Goal: Task Accomplishment & Management: Manage account settings

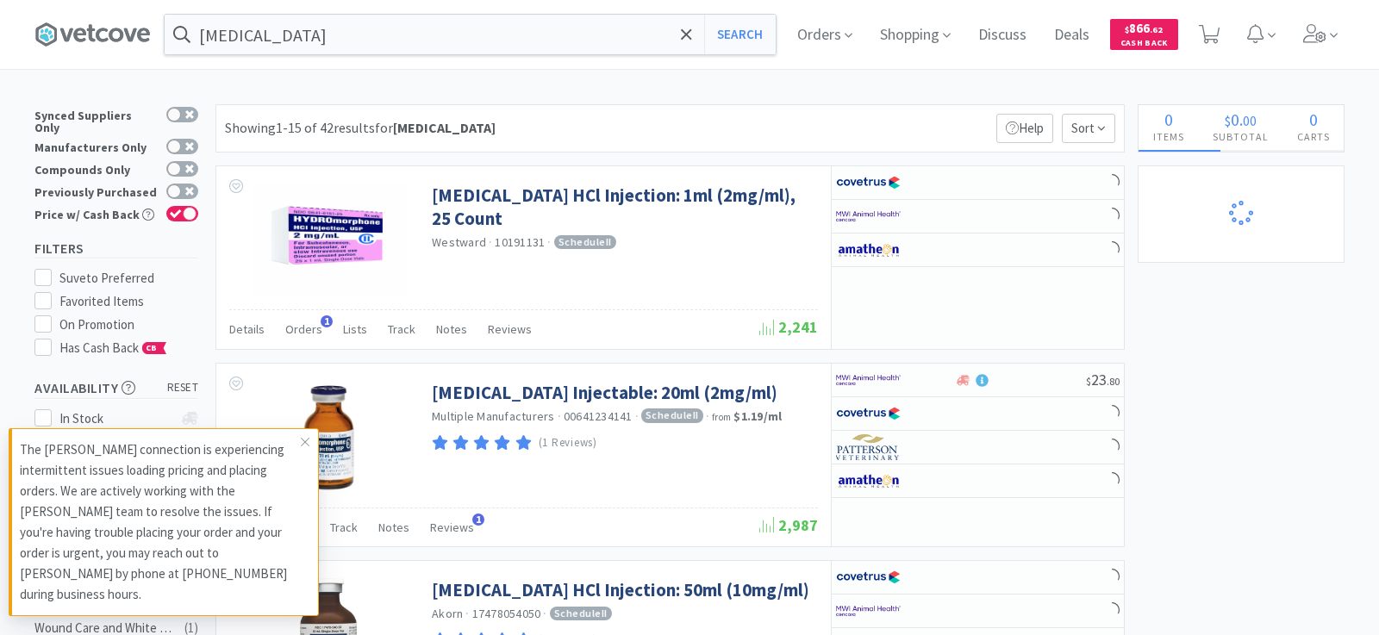
select select "2"
select select "5"
select select "1"
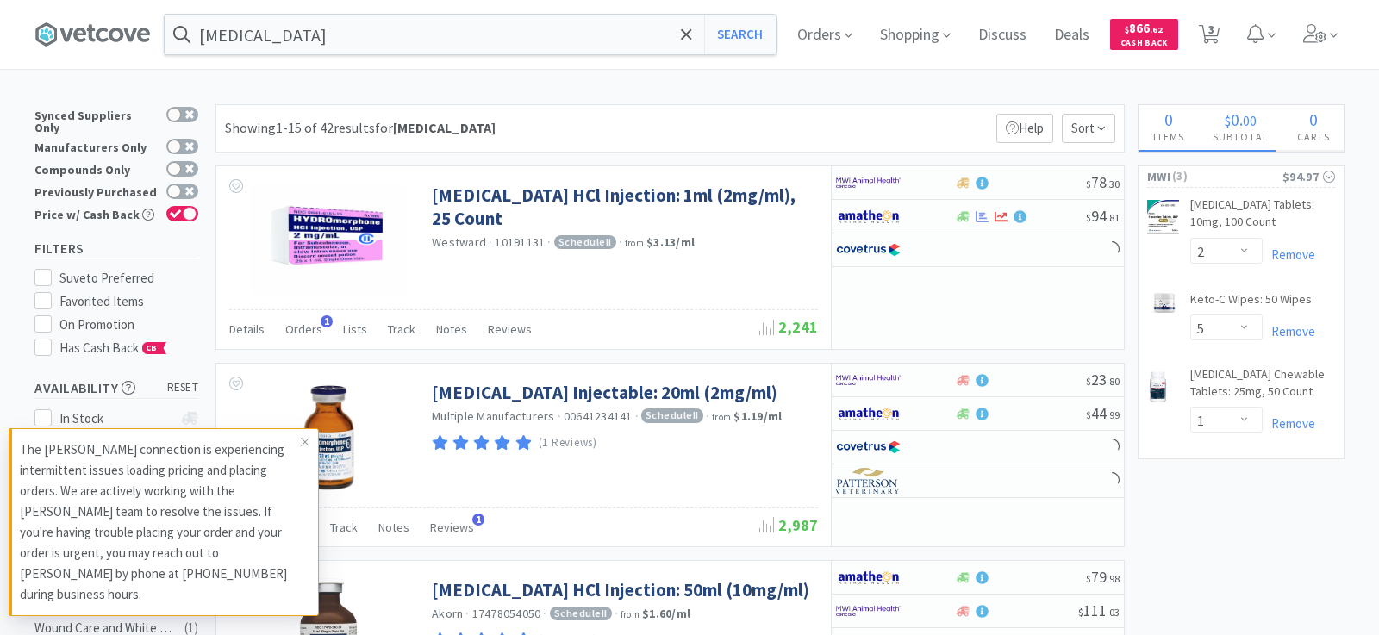
select select "5"
select select "6"
select select "50"
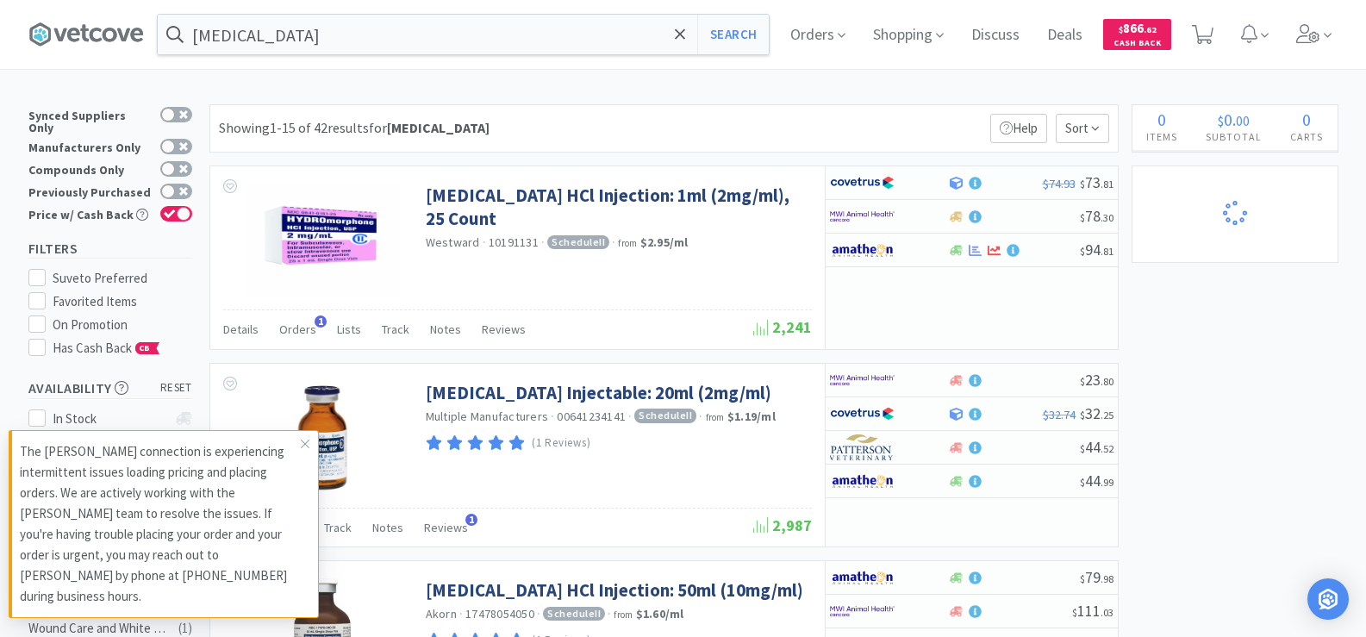
select select "5"
select select "6"
select select "50"
select select "2"
select select "5"
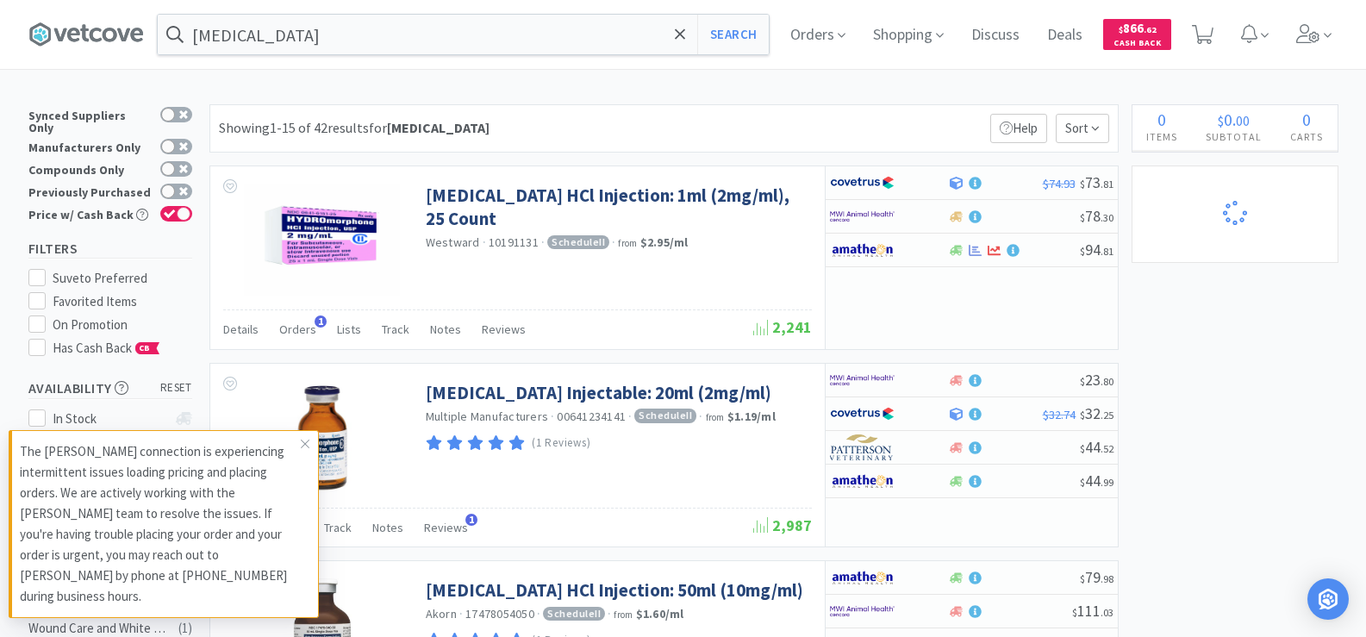
select select "1"
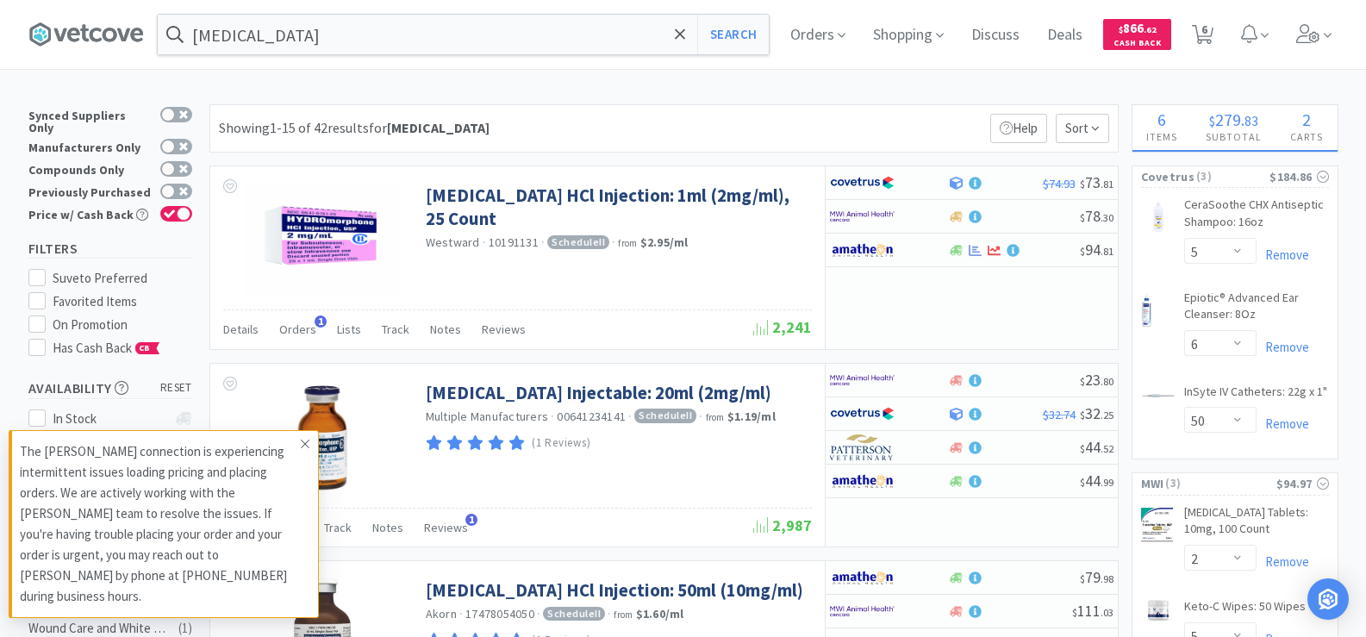
click at [306, 448] on icon at bounding box center [305, 444] width 9 height 9
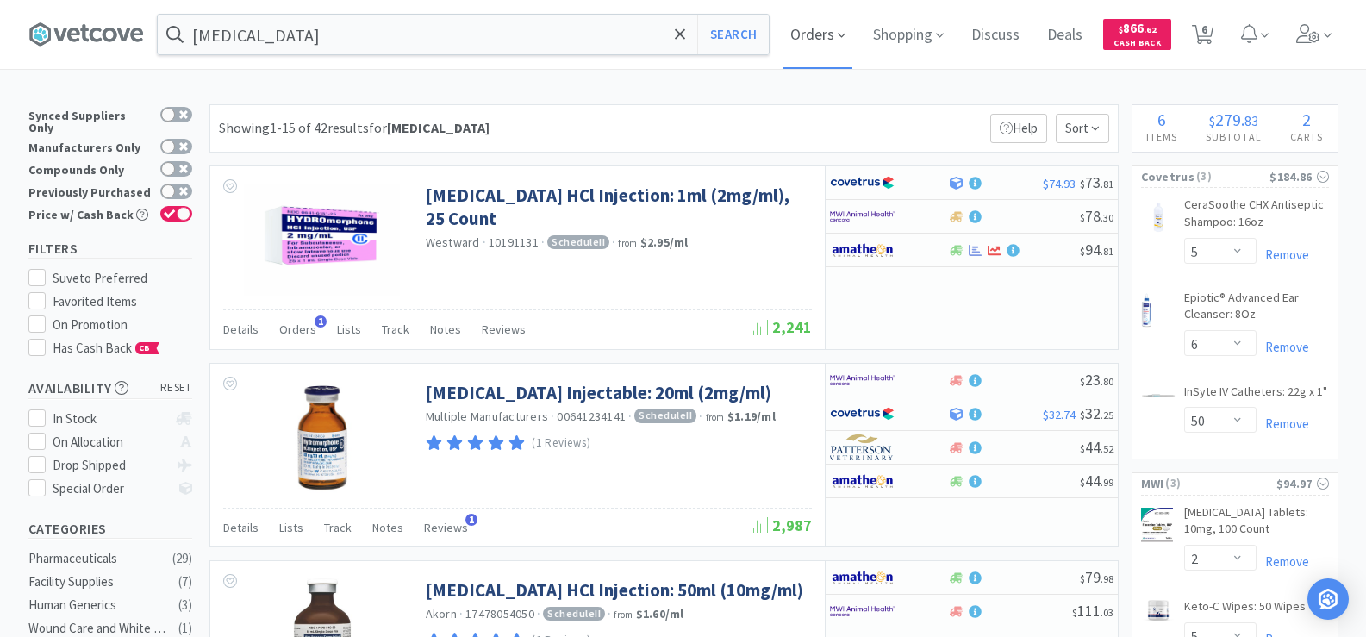
click at [820, 36] on span "Orders" at bounding box center [817, 34] width 69 height 69
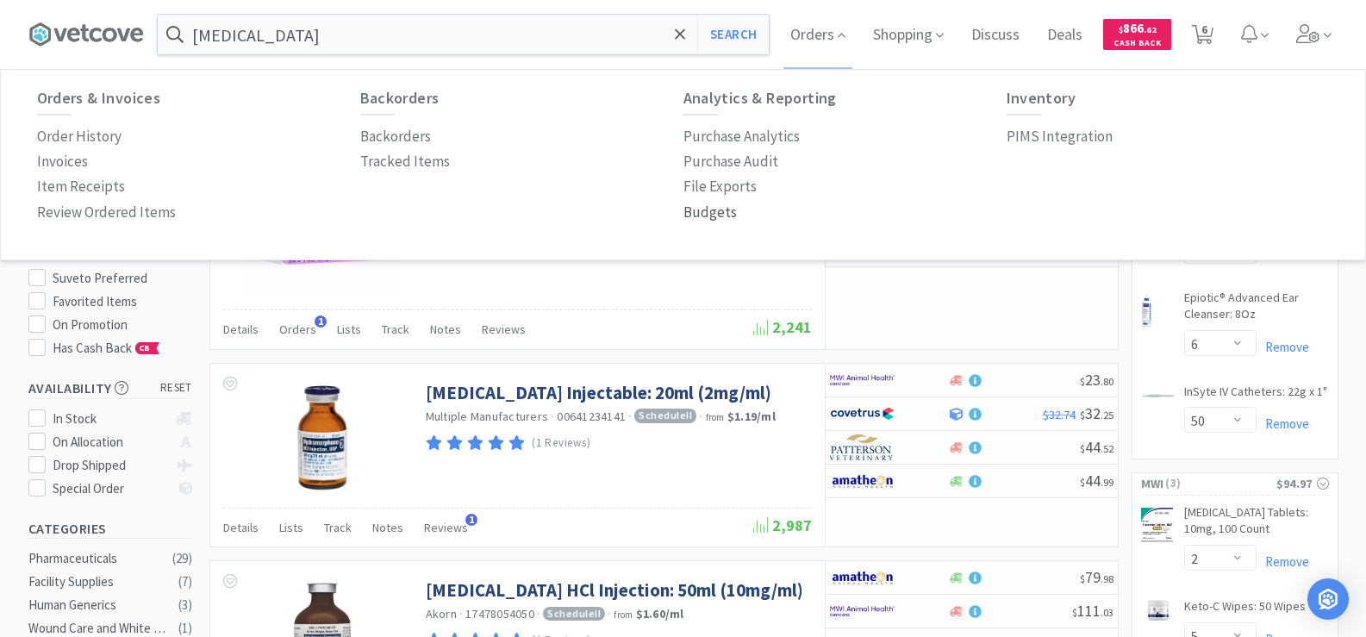
click at [706, 217] on p "Budgets" at bounding box center [709, 212] width 53 height 23
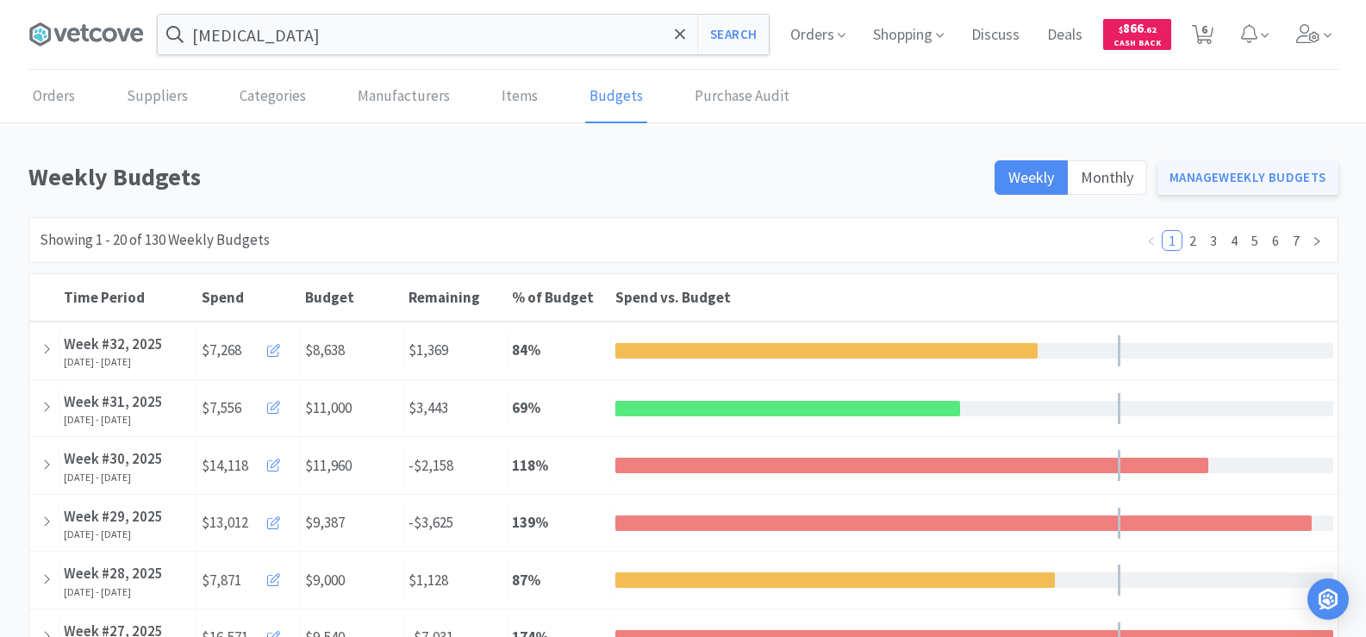
click at [1209, 169] on link "Manage Weekly Budgets" at bounding box center [1247, 177] width 181 height 34
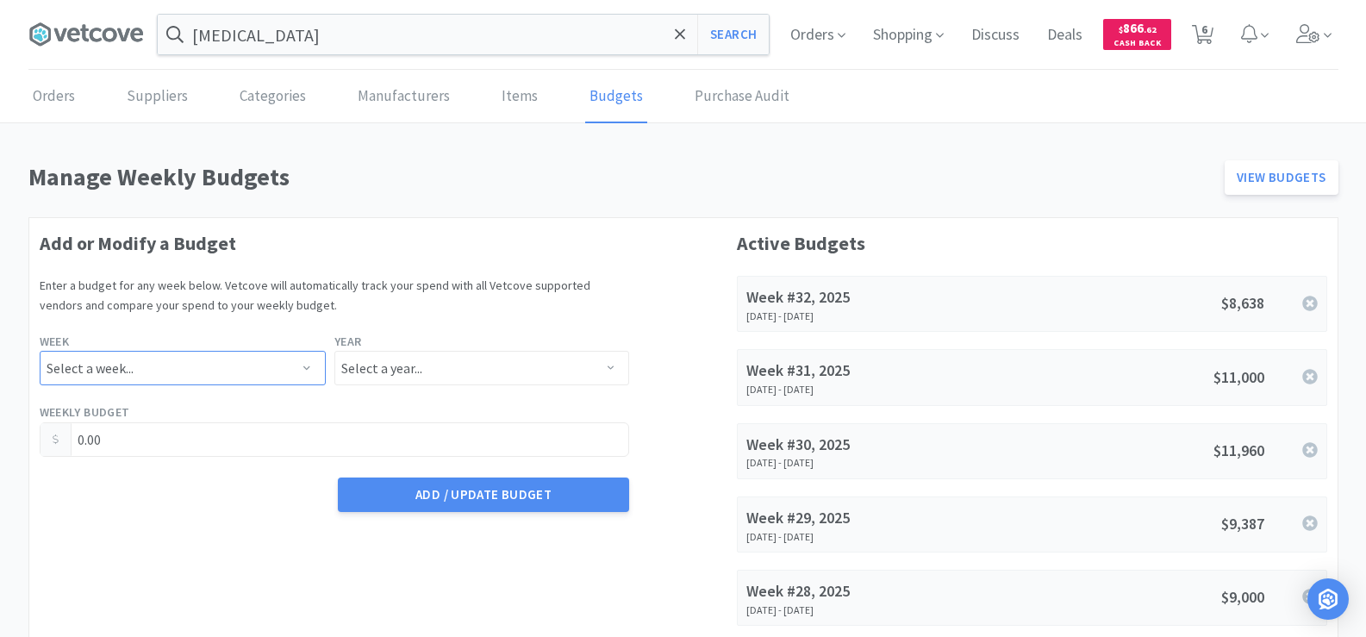
click at [134, 378] on select "Select a week... Week 1 (Dec 30th - Jan 5th) Week 2 (Jan 6th - Jan 12th) Week 3…" at bounding box center [183, 368] width 286 height 34
select select "33"
click at [40, 351] on select "Select a week... Week 1 (Dec 30th - Jan 5th) Week 2 (Jan 6th - Jan 12th) Week 3…" at bounding box center [183, 368] width 286 height 34
click at [385, 381] on select "Select a year... 2023 2024 2025 2026 2027 2028 2029 2030 2031 2032 2033 2034" at bounding box center [481, 368] width 295 height 34
select select "2025"
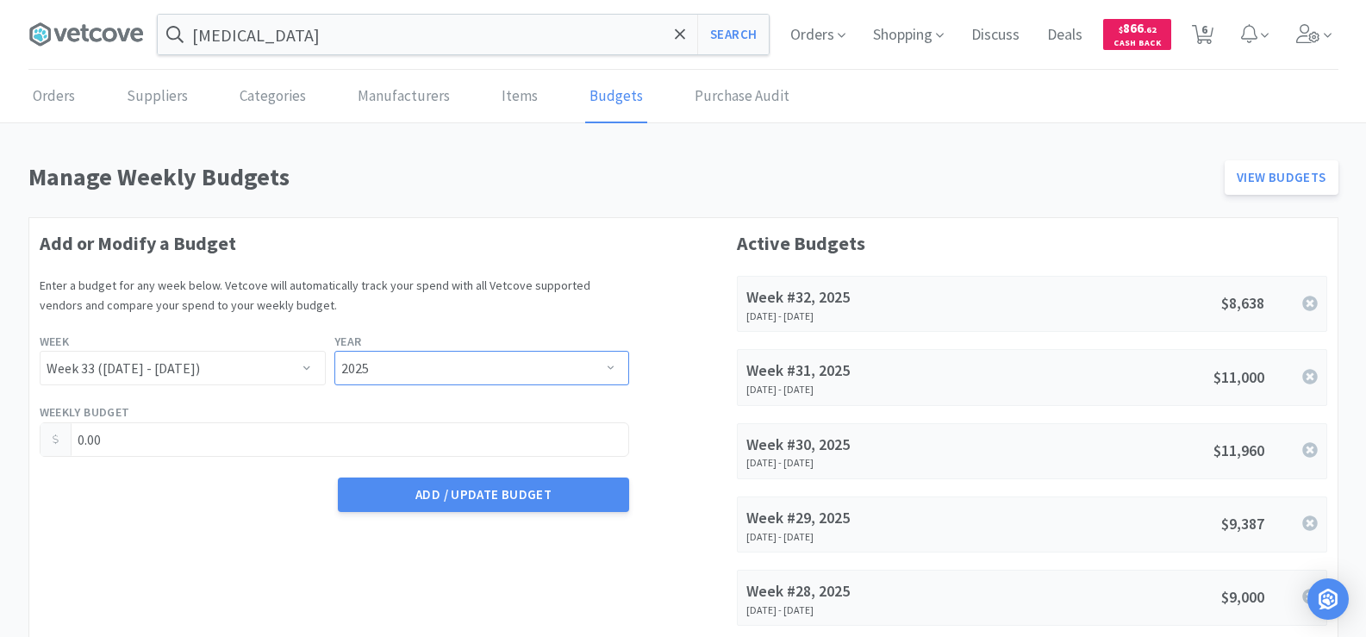
click at [334, 351] on select "Select a year... 2023 2024 2025 2026 2027 2028 2029 2030 2031 2032 2033 2034" at bounding box center [481, 368] width 295 height 34
drag, startPoint x: 135, startPoint y: 427, endPoint x: 67, endPoint y: 434, distance: 68.4
click at [67, 434] on div "0.00" at bounding box center [335, 439] width 590 height 34
type input "8,496.00"
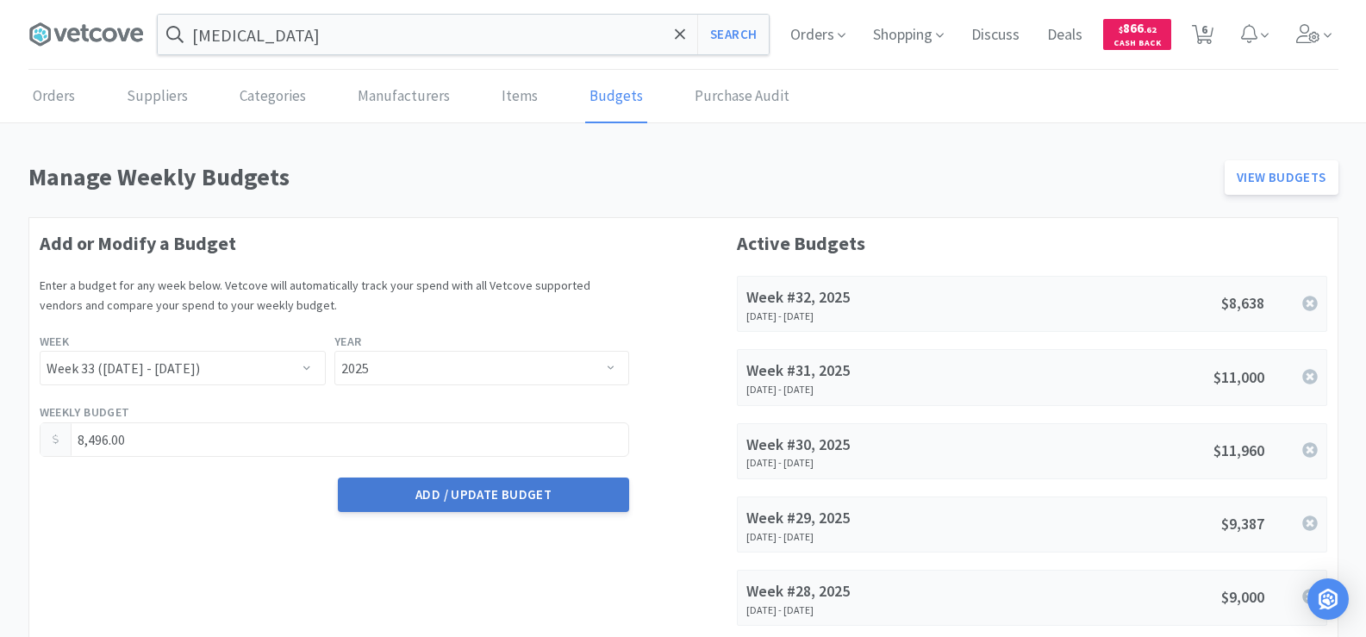
click at [519, 506] on button "Add / Update Budget" at bounding box center [483, 494] width 291 height 34
